Goal: Task Accomplishment & Management: Use online tool/utility

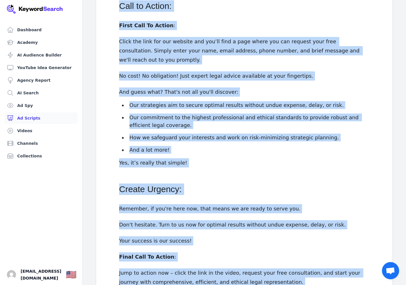
click at [35, 118] on link "Ad Scripts" at bounding box center [41, 117] width 73 height 11
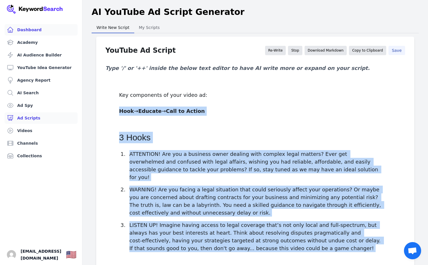
click at [21, 28] on link "Dashboard" at bounding box center [41, 29] width 73 height 11
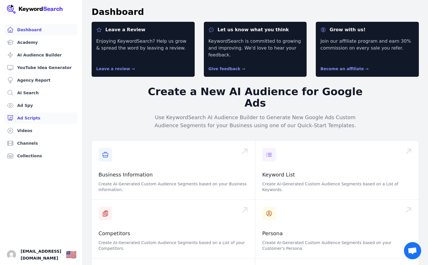
click at [42, 120] on link "Ad Scripts" at bounding box center [41, 117] width 73 height 11
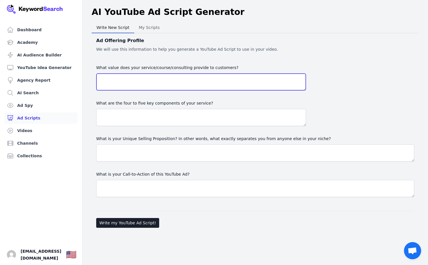
click at [130, 84] on textarea "What value does your service/course/consulting provide to customers?" at bounding box center [201, 81] width 210 height 17
paste textarea "Value your service provides Focused defense for [US_STATE] property crimes: You…"
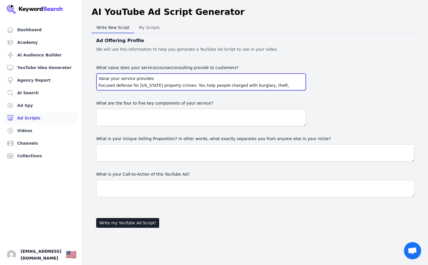
scroll to position [52, 0]
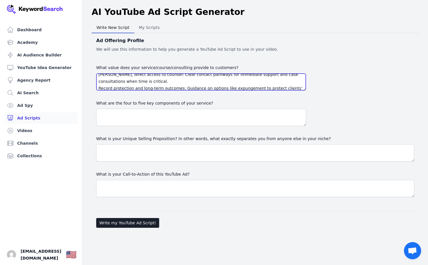
type textarea "Value your service provides Focused defense for [US_STATE] property crimes: You…"
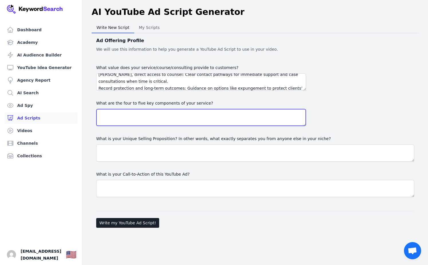
click at [152, 111] on textarea at bounding box center [201, 117] width 210 height 17
paste textarea "Four–five key components of your service | Component | What it means for the cl…"
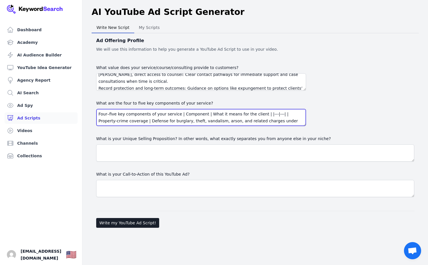
scroll to position [32, 0]
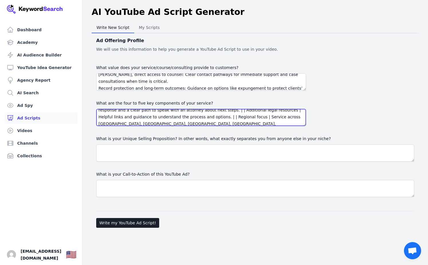
type textarea "Four–five key components of your service | Component | What it means for the cl…"
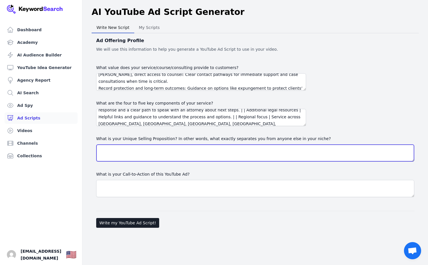
click at [149, 152] on textarea "What is your Unique Selling Proposition? In other words, what exactly separates…" at bounding box center [255, 152] width 318 height 17
paste textarea "Specialization in property crimes: Rather than broad criminal defense, your nic…"
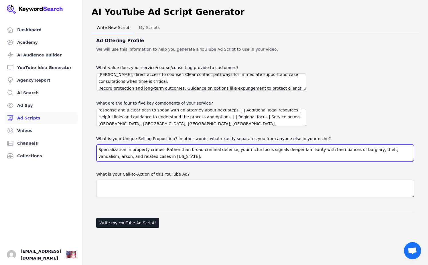
scroll to position [18, 0]
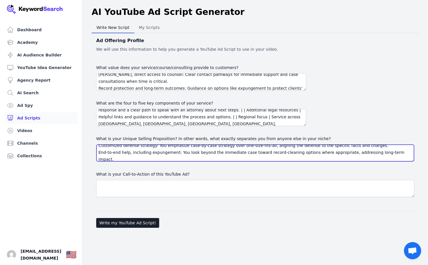
type textarea "Specialization in property crimes: Rather than broad criminal defense, your nic…"
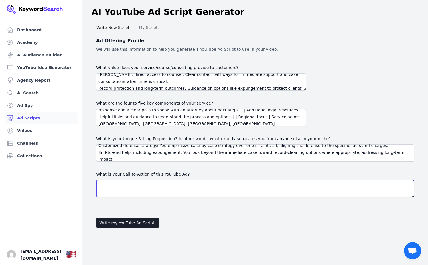
click at [119, 189] on textarea "What is your Call-to-Action of this YouTube Ad?" at bounding box center [255, 188] width 318 height 17
paste textarea "Primary CTA (button): “Get Immediate Legal Help — Request a Confidential Case C…"
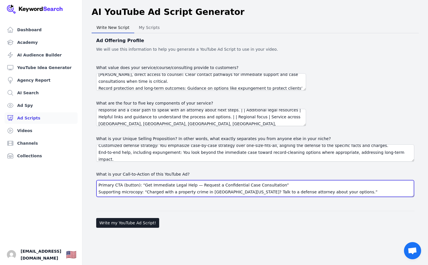
scroll to position [25, 0]
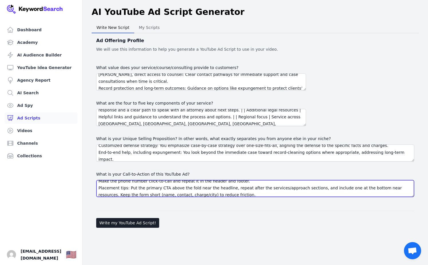
type textarea "Primary CTA (button): “Get Immediate Legal Help — Request a Confidential Case C…"
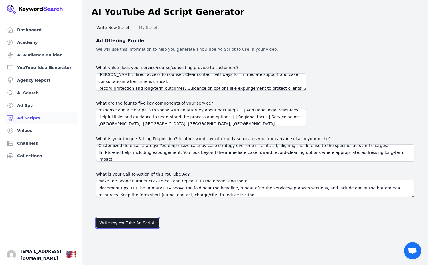
click at [119, 226] on button "Write my YouTube Ad Script!" at bounding box center [127, 223] width 63 height 10
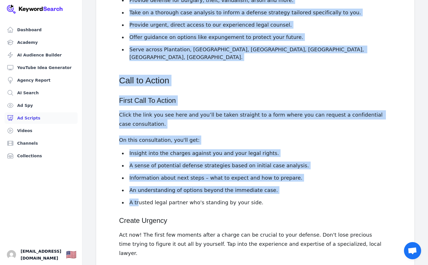
scroll to position [579, 0]
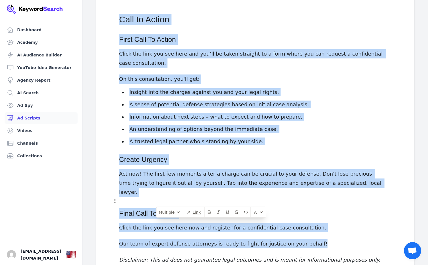
drag, startPoint x: 119, startPoint y: 120, endPoint x: 313, endPoint y: 200, distance: 209.8
copy div "Lorem IPSUMDOLO! Si ame'co ad Elits Doeiusm, tem inc'ut labo etdolor magn a eni…"
click at [37, 107] on link "Ad Spy" at bounding box center [41, 105] width 73 height 11
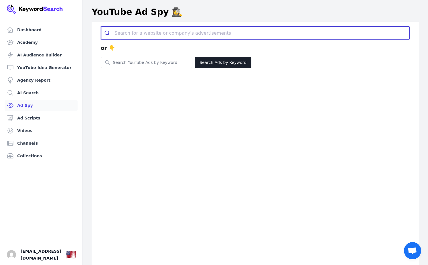
click at [149, 35] on input "search" at bounding box center [262, 33] width 295 height 13
type input "c"
click at [131, 30] on input "search" at bounding box center [262, 33] width 295 height 13
type input "course"
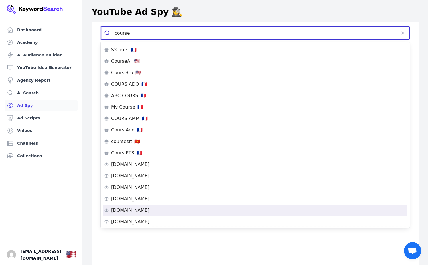
click at [138, 210] on div "[DOMAIN_NAME]" at bounding box center [255, 210] width 302 height 5
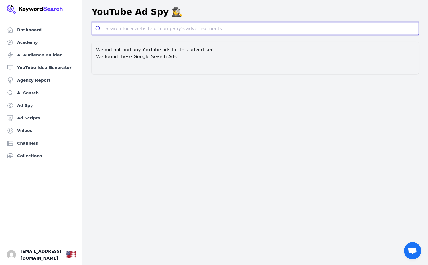
click at [126, 29] on input "search" at bounding box center [261, 28] width 313 height 13
type input "cou"
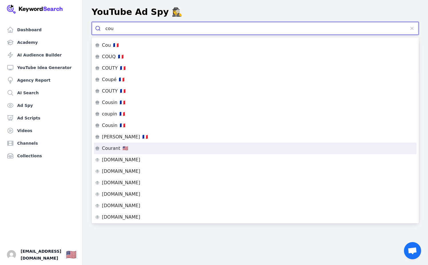
click at [108, 143] on li "Courant 🇺🇸" at bounding box center [255, 148] width 323 height 11
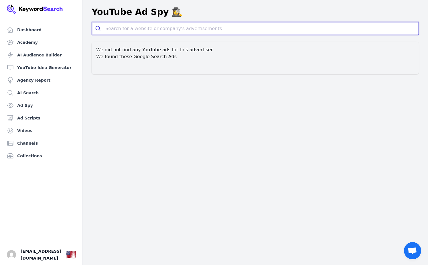
click at [163, 29] on input "search" at bounding box center [261, 28] width 313 height 13
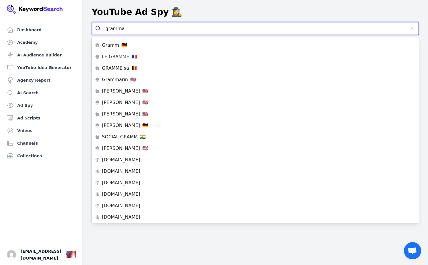
type input "grammar"
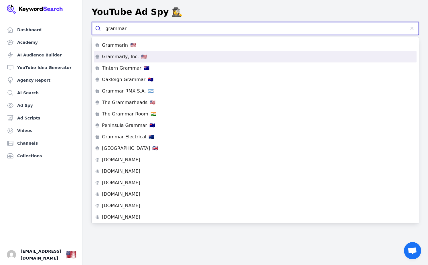
click at [146, 56] on div "Grammarly, Inc. 🇺🇸" at bounding box center [255, 56] width 321 height 5
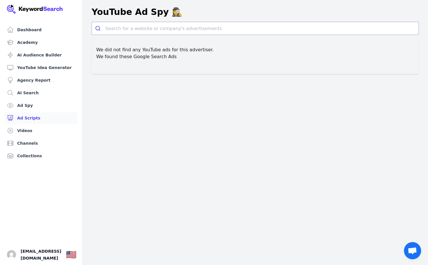
click at [35, 121] on link "Ad Scripts" at bounding box center [41, 117] width 73 height 11
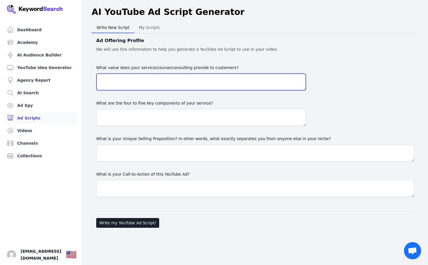
click at [137, 87] on textarea "What value does your service/course/consulting provide to customers?" at bounding box center [201, 81] width 210 height 17
paste textarea "Personalized, high-attention representation: The firm emphasizes giving each cl…"
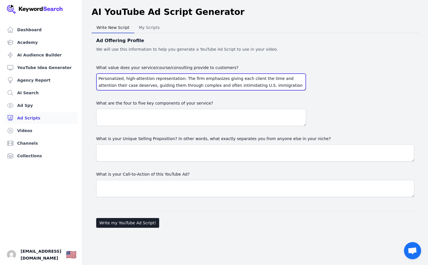
scroll to position [66, 0]
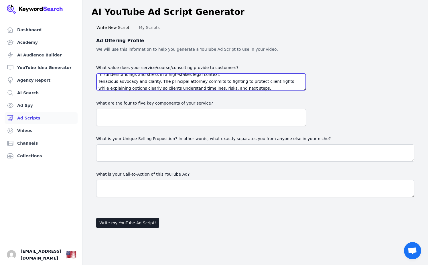
type textarea "Personalized, high-attention representation: The firm emphasizes giving each cl…"
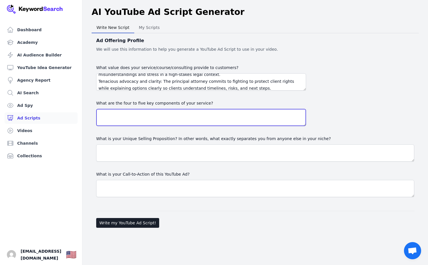
click at [125, 120] on textarea at bounding box center [201, 117] width 210 height 17
paste textarea "Loremipsumd sitametcons adipiscin: Elitseddoe te Incidi, Utlabore Etdolorema, A…"
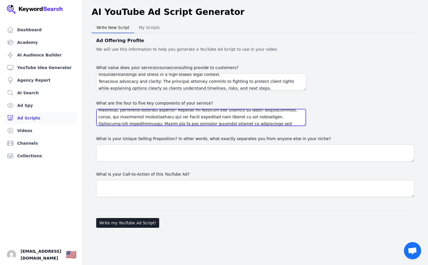
type textarea "Loremipsumd sitametcons adipiscin: Elitseddoe te Incidi, Utlabore Etdolorema, A…"
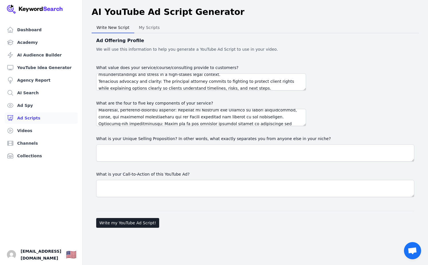
click at [129, 162] on div "What value does your service/course/consulting provide to customers? What are t…" at bounding box center [255, 130] width 318 height 133
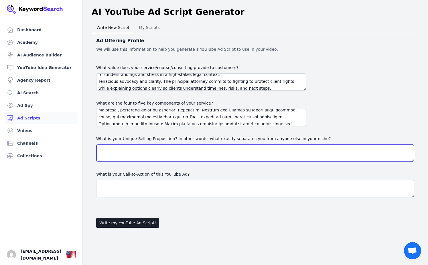
click at [129, 151] on textarea "What is your Unique Selling Proposition? In other words, what exactly separates…" at bounding box center [255, 152] width 318 height 17
paste textarea "Dual-focus expertise across affirmative immigration and removal defense under o…"
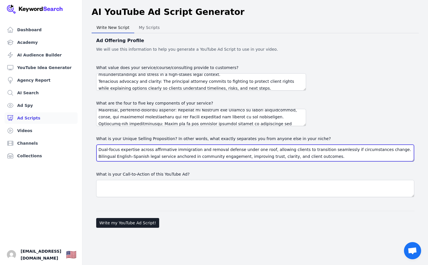
scroll to position [18, 0]
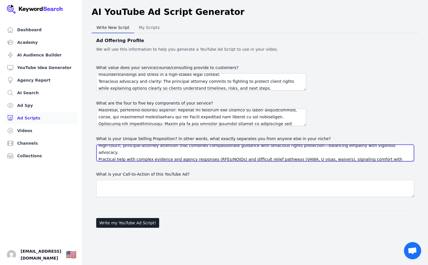
type textarea "Dual-focus expertise across affirmative immigration and removal defense under o…"
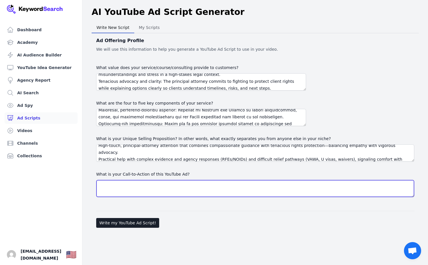
click at [143, 183] on textarea "What is your Call-to-Action of this YouTube Ad?" at bounding box center [255, 188] width 318 height 17
paste textarea "Primary CTA: “Schedule a Consultation” linking to a simple booking or contact f…"
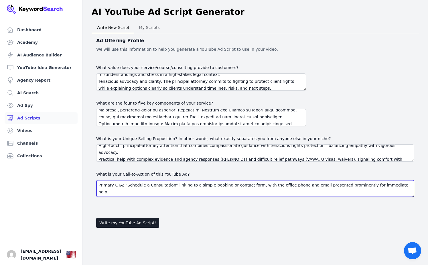
scroll to position [52, 0]
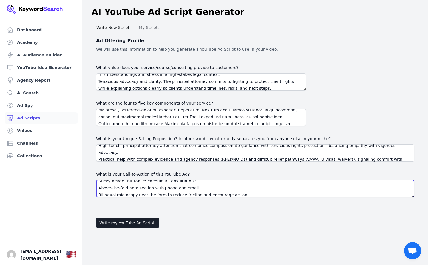
type textarea "Primary CTA: “Schedule a Consultation” linking to a simple booking or contact f…"
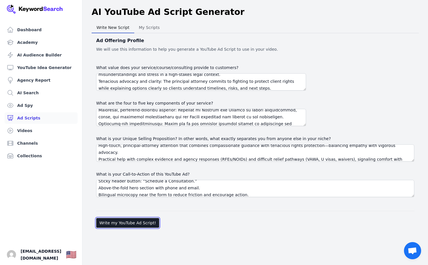
click at [143, 219] on button "Write my YouTube Ad Script!" at bounding box center [127, 223] width 63 height 10
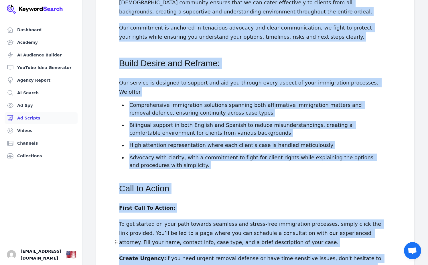
scroll to position [506, 0]
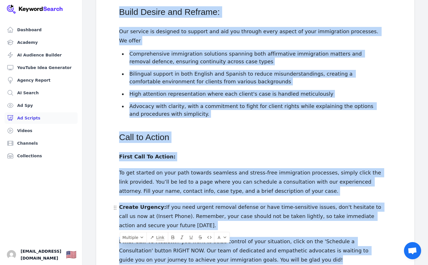
drag, startPoint x: 121, startPoint y: 170, endPoint x: 243, endPoint y: 224, distance: 134.0
copy div "2 Lorem Ipsumdolo! Sita con adip elit sedd eiu temporincid ut lab etdolor M.A. …"
